Goal: Complete application form

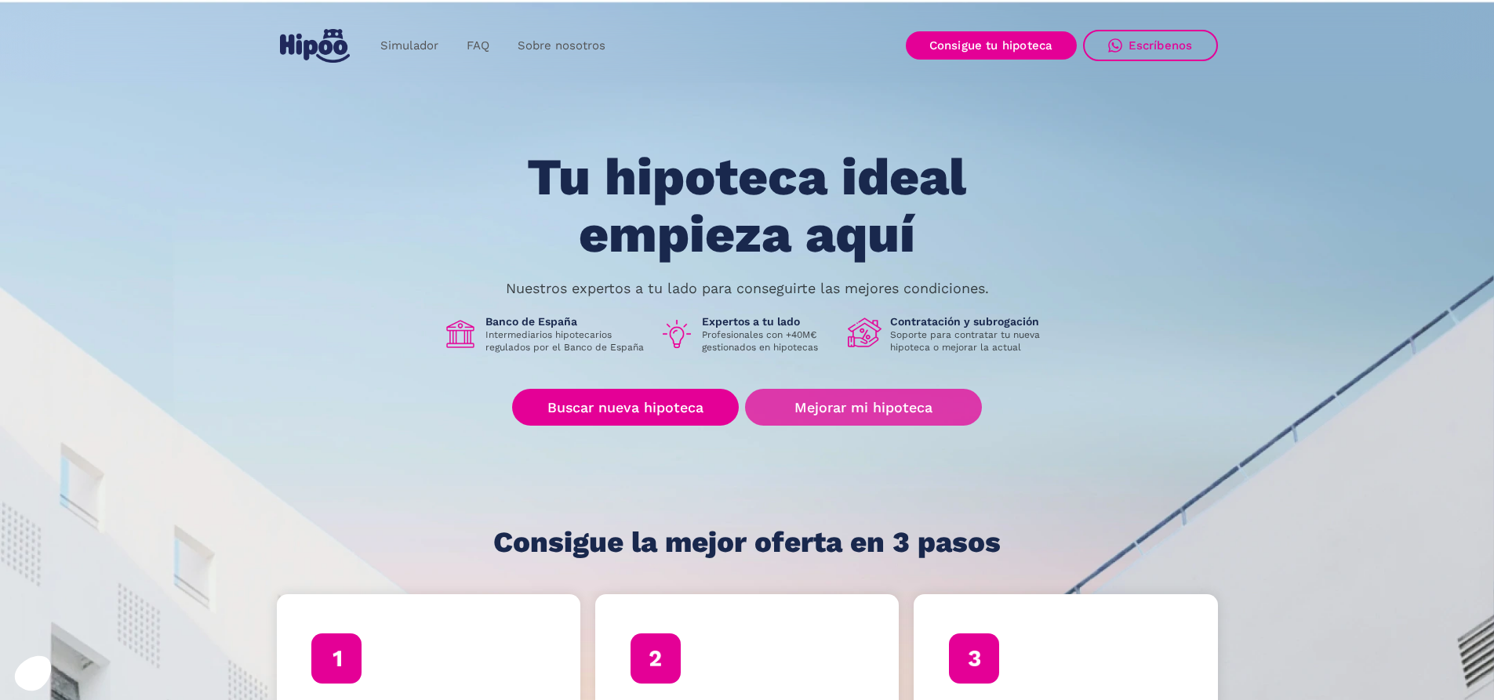
click at [910, 412] on link "Mejorar mi hipoteca" at bounding box center [863, 407] width 236 height 37
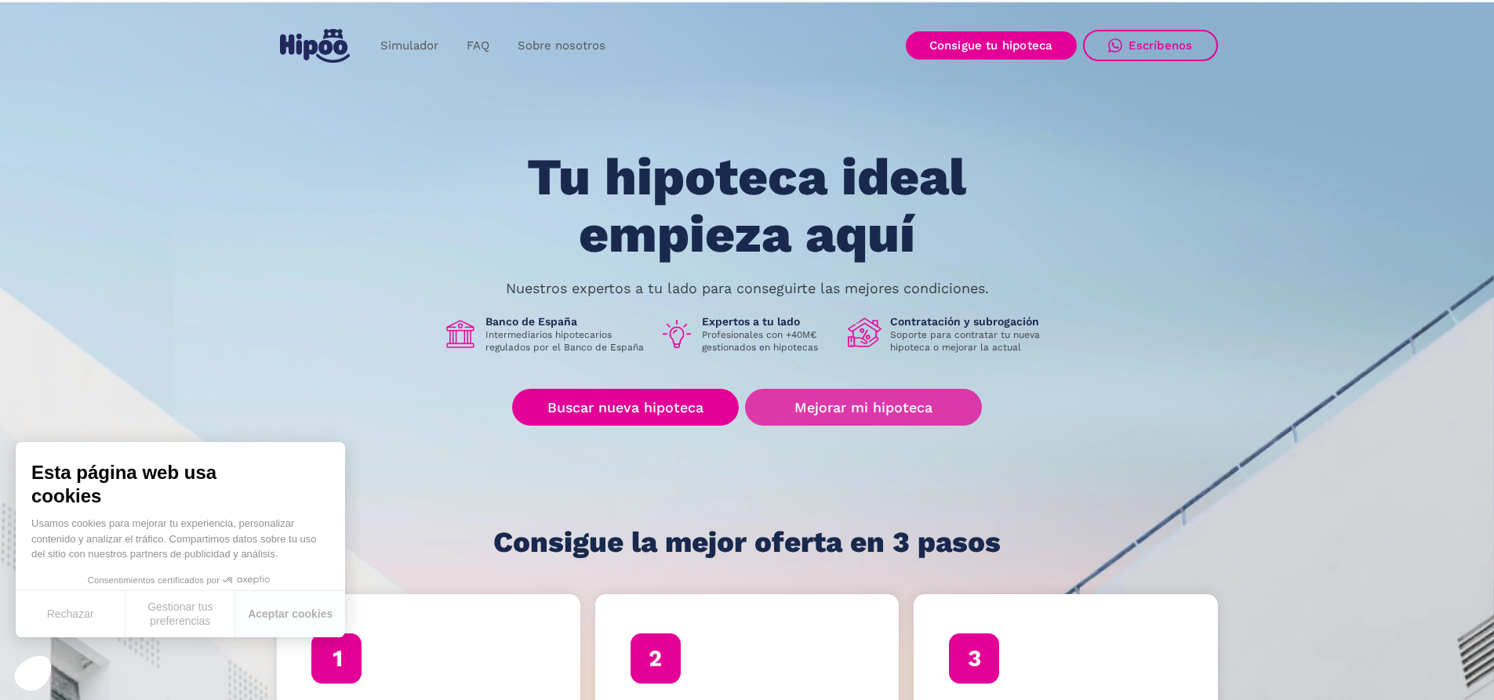
click at [870, 412] on link "Mejorar mi hipoteca" at bounding box center [863, 407] width 236 height 37
